Goal: Information Seeking & Learning: Find specific page/section

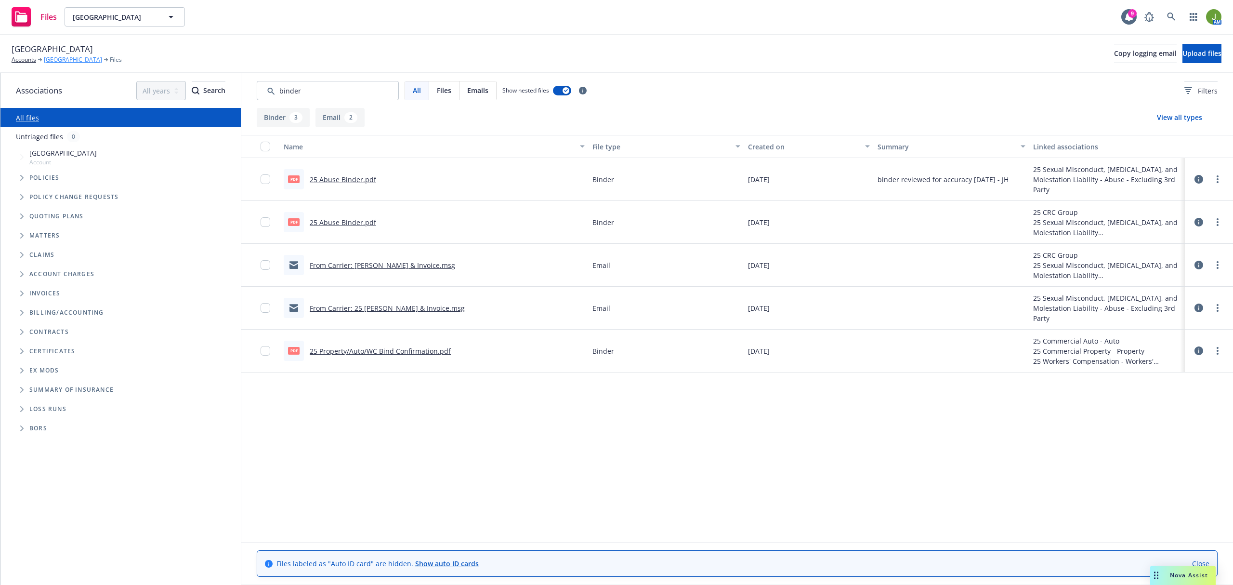
click at [65, 57] on link "[GEOGRAPHIC_DATA]" at bounding box center [73, 59] width 58 height 9
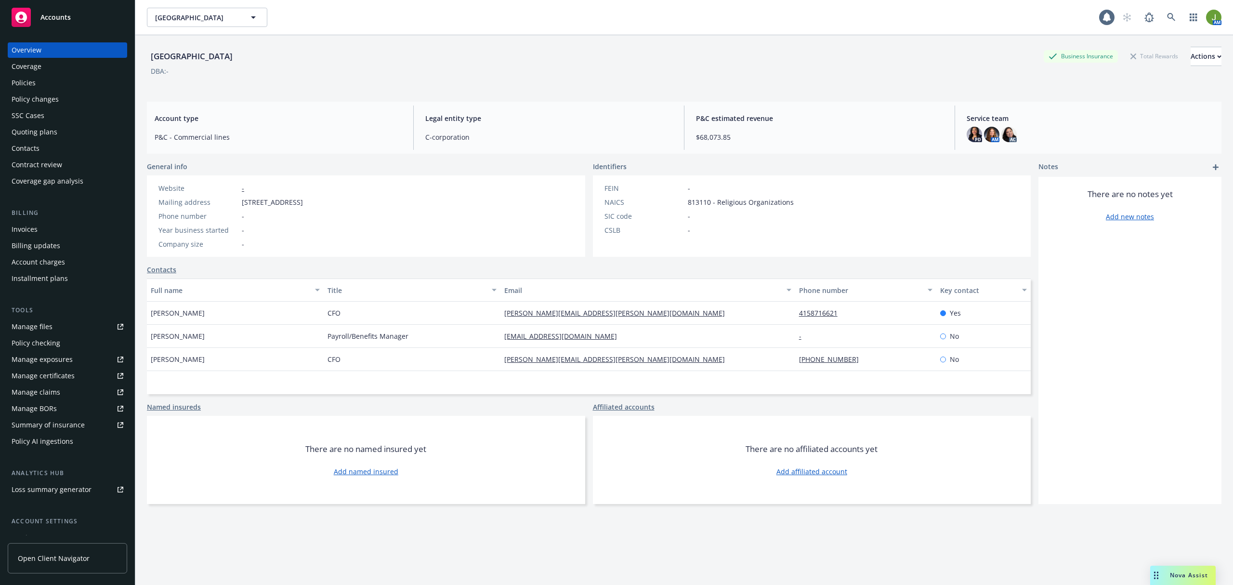
click at [60, 85] on div "Policies" at bounding box center [68, 82] width 112 height 15
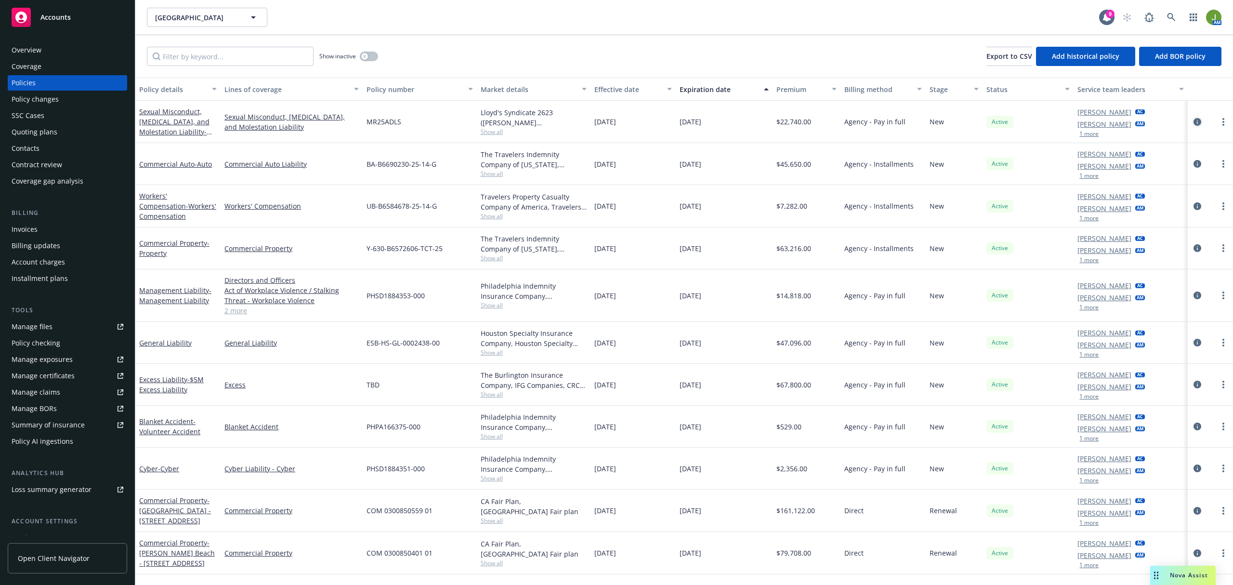
click at [1197, 122] on icon "circleInformation" at bounding box center [1198, 122] width 8 height 8
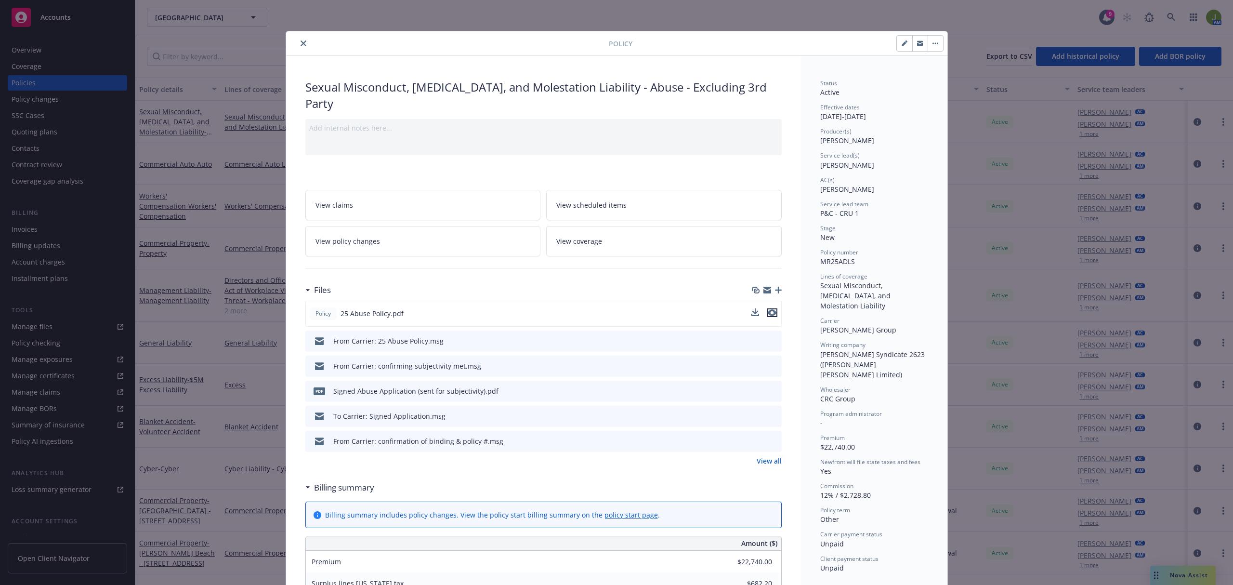
click at [768, 316] on icon "preview file" at bounding box center [772, 312] width 9 height 7
click at [764, 463] on link "View all" at bounding box center [769, 461] width 25 height 10
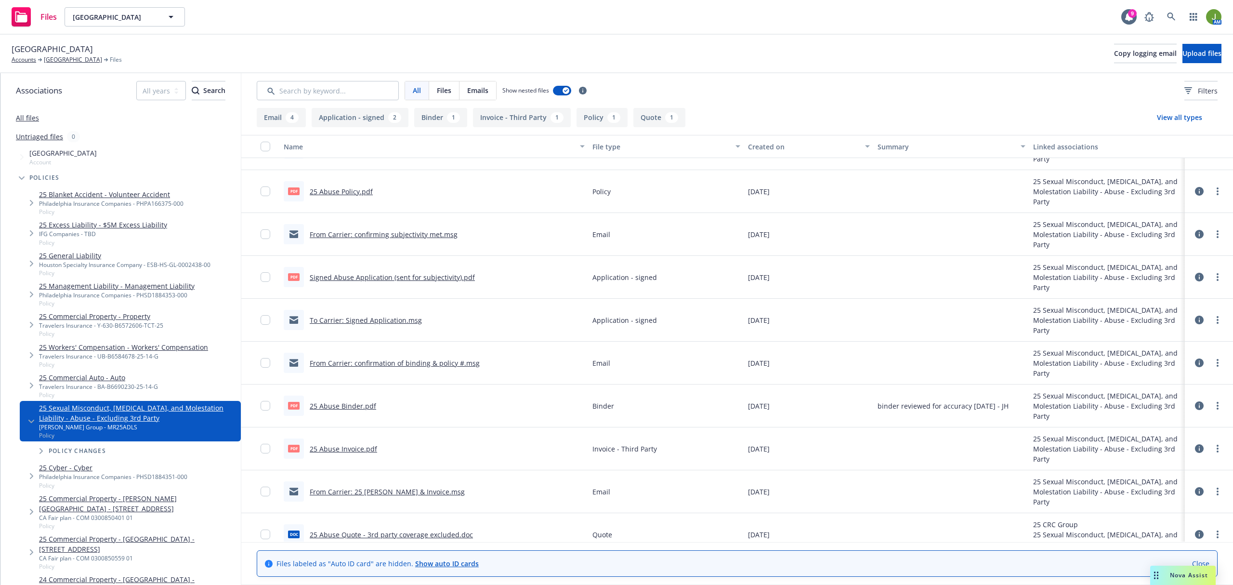
scroll to position [47, 0]
